Goal: Register for event/course

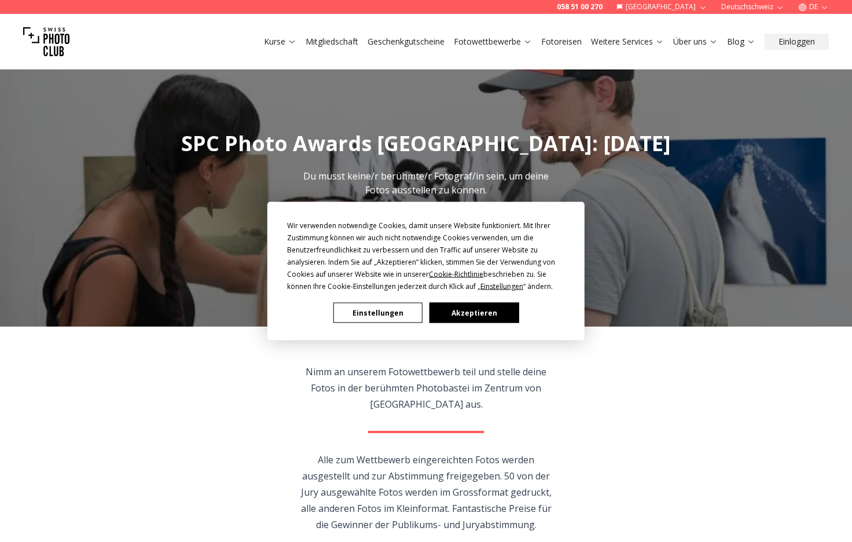
click at [468, 310] on button "Akzeptieren" at bounding box center [473, 313] width 89 height 20
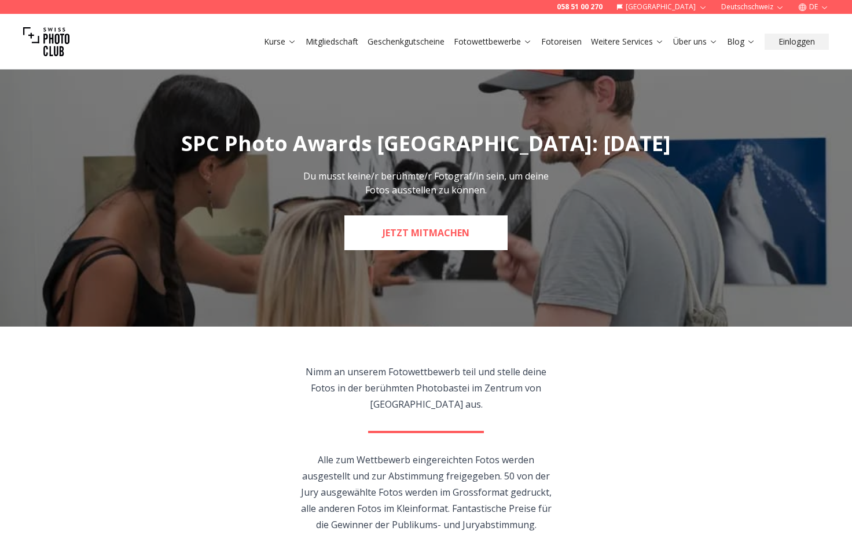
click at [399, 233] on link "JETZT MITMACHEN" at bounding box center [425, 232] width 163 height 35
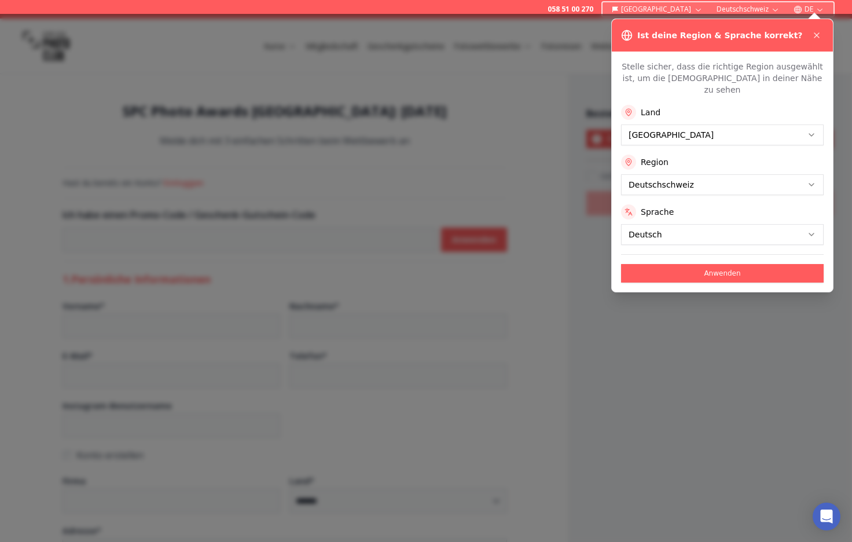
click at [629, 315] on div at bounding box center [426, 278] width 852 height 528
click at [719, 264] on button "Anwenden" at bounding box center [722, 273] width 203 height 19
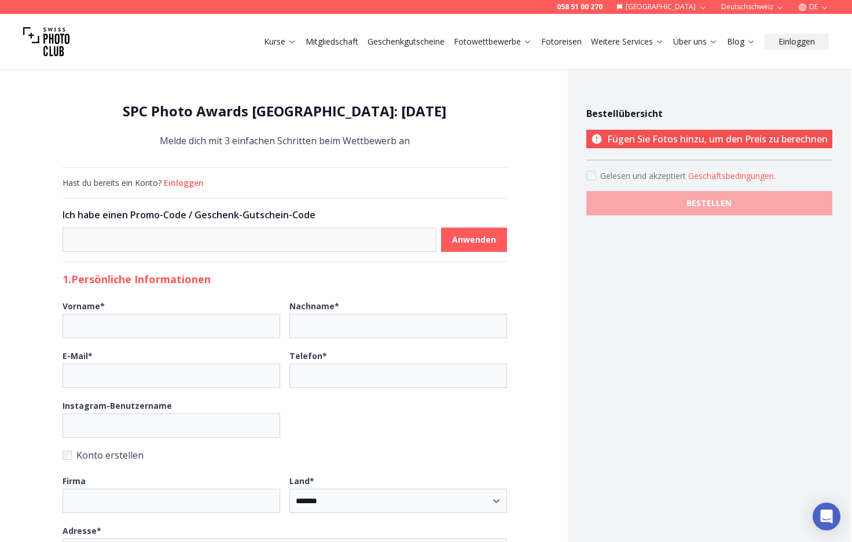
click at [181, 182] on button "Einloggen" at bounding box center [184, 183] width 40 height 12
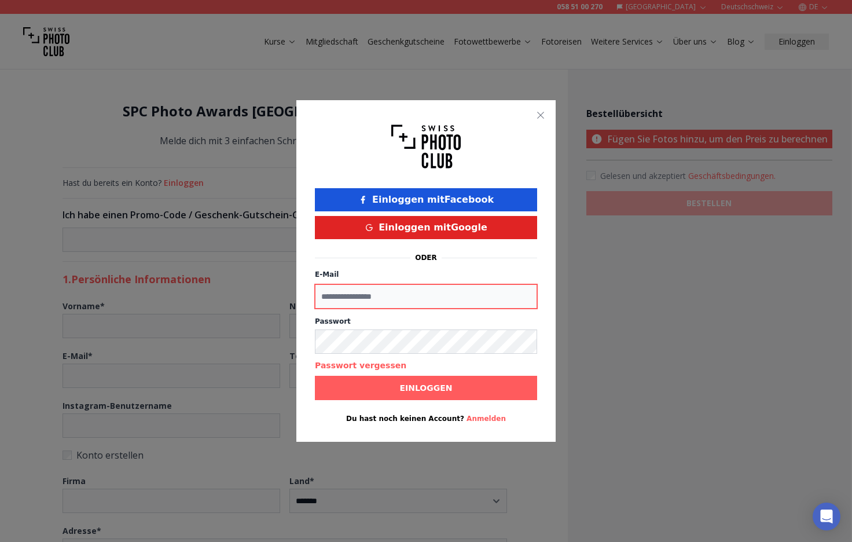
type input "**********"
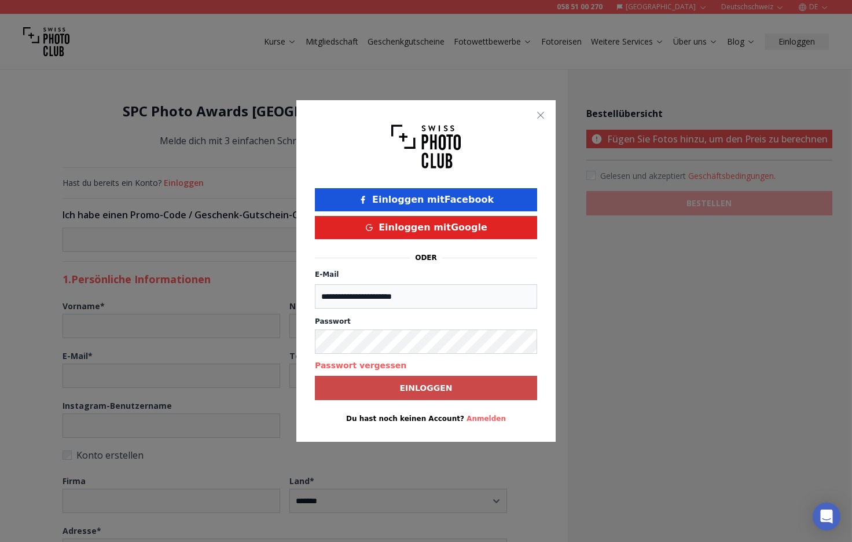
click at [420, 387] on b "Einloggen" at bounding box center [425, 388] width 53 height 12
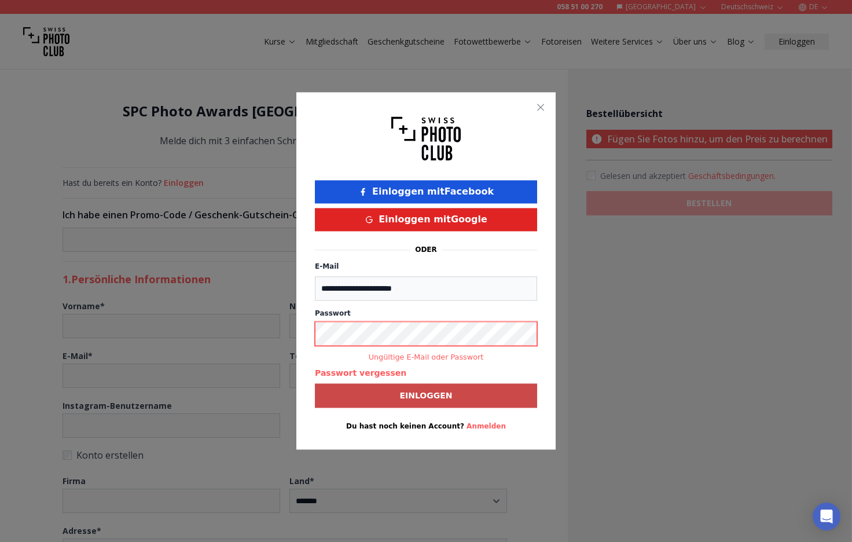
click at [432, 395] on b "Einloggen" at bounding box center [425, 396] width 53 height 12
click at [358, 373] on button "Passwort vergessen" at bounding box center [360, 373] width 91 height 12
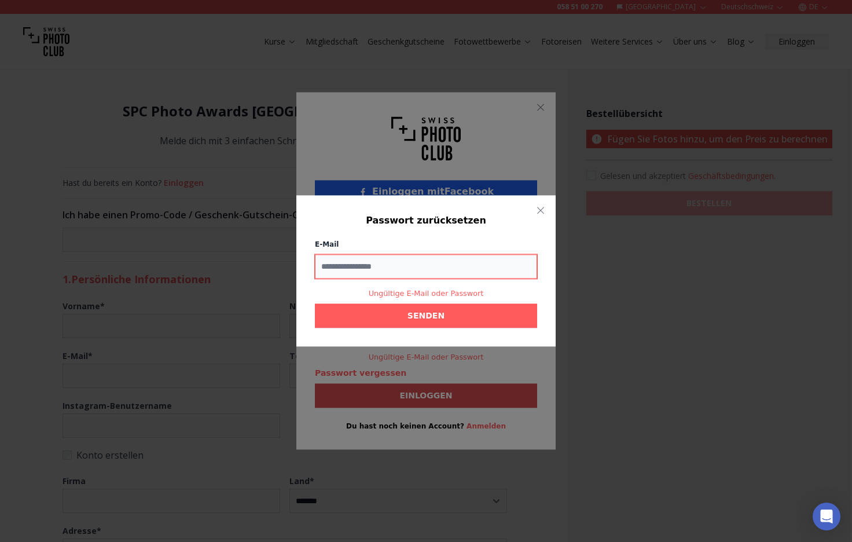
type input "**********"
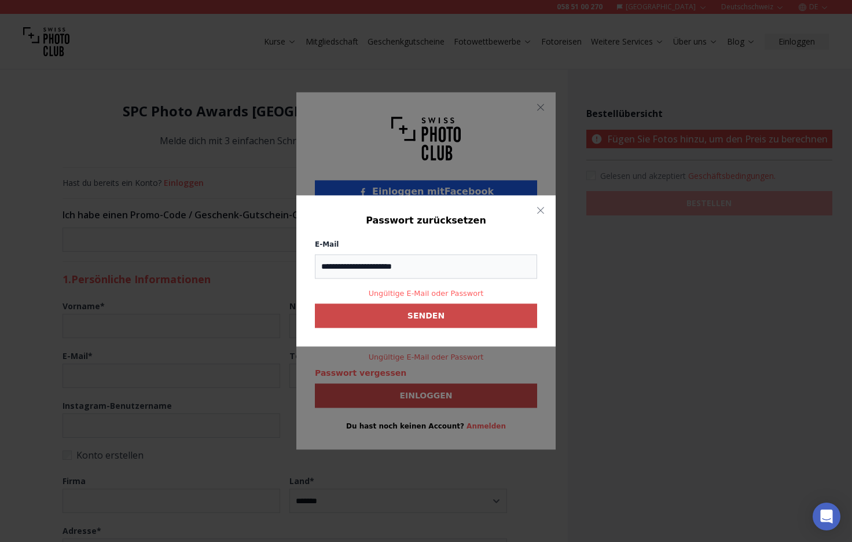
click at [398, 311] on button "SENDEN" at bounding box center [426, 316] width 222 height 24
